Goal: Understand process/instructions: Learn how to perform a task or action

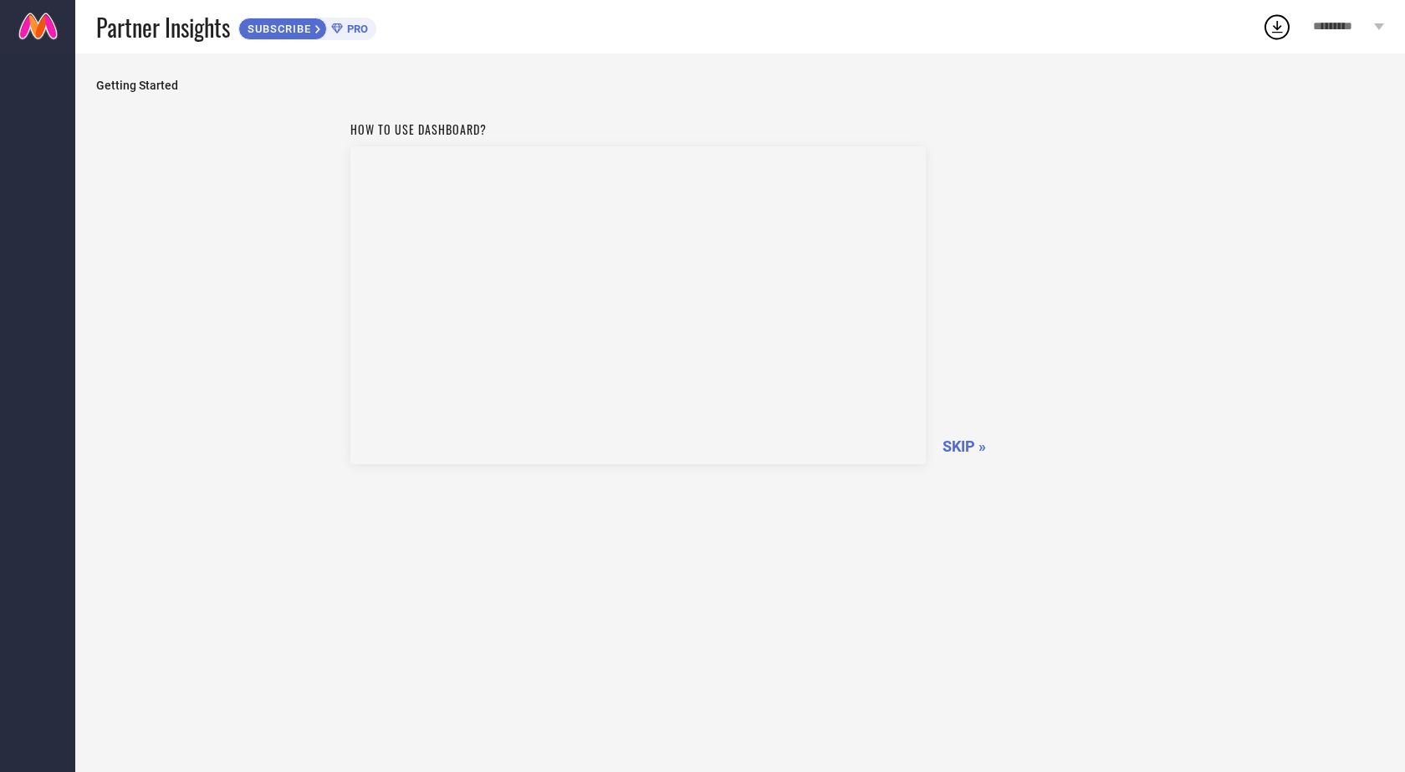
click at [964, 435] on div "How to use dashboard? SKIP »" at bounding box center [740, 290] width 780 height 355
click at [964, 447] on span "SKIP »" at bounding box center [964, 446] width 43 height 18
click at [964, 447] on div "Getting Started How to use dashboard? SKIPPING..." at bounding box center [740, 413] width 1330 height 719
